Goal: Information Seeking & Learning: Learn about a topic

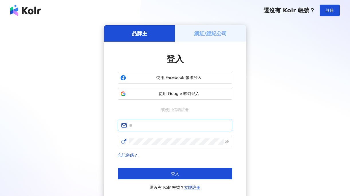
click at [141, 124] on input "text" at bounding box center [179, 125] width 100 height 6
type input "**********"
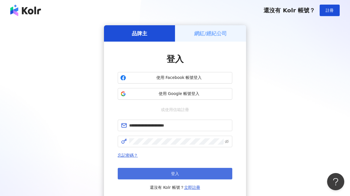
click at [140, 169] on button "登入" at bounding box center [175, 173] width 115 height 11
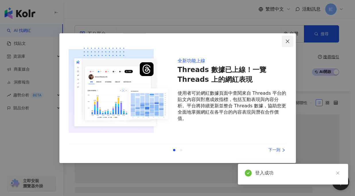
click at [287, 40] on icon "close" at bounding box center [287, 41] width 5 height 5
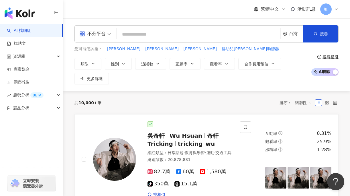
click at [334, 10] on div "虹" at bounding box center [330, 8] width 18 height 11
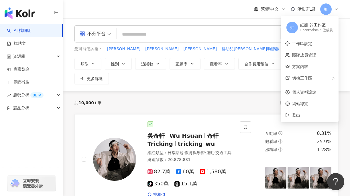
click at [334, 10] on div "虹" at bounding box center [330, 8] width 18 height 11
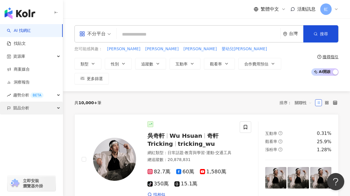
click at [22, 111] on span "競品分析" at bounding box center [21, 108] width 16 height 13
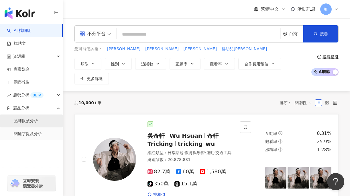
click at [22, 118] on link "品牌帳號分析" at bounding box center [26, 121] width 24 height 6
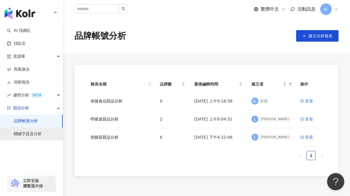
click at [31, 137] on link "關鍵字提及分析" at bounding box center [28, 134] width 28 height 6
